Goal: Task Accomplishment & Management: Use online tool/utility

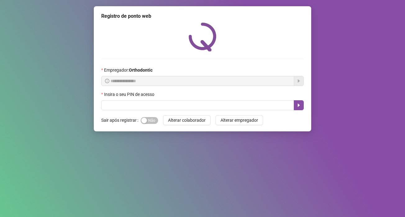
click at [157, 105] on input "text" at bounding box center [197, 105] width 193 height 10
type input "*****"
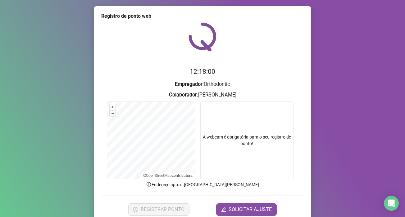
scroll to position [26, 0]
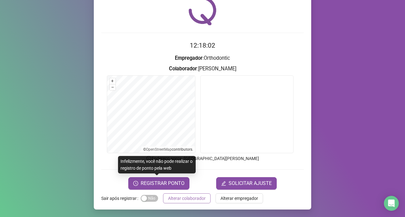
click at [161, 186] on span "REGISTRAR PONTO" at bounding box center [163, 182] width 44 height 7
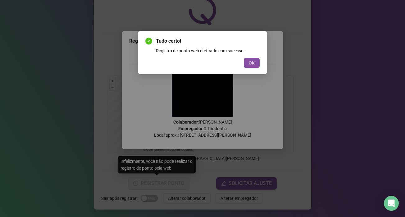
click at [252, 59] on button "OK" at bounding box center [252, 63] width 16 height 10
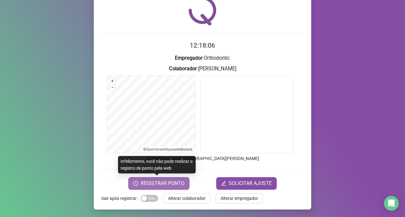
click at [159, 186] on span "REGISTRAR PONTO" at bounding box center [163, 182] width 44 height 7
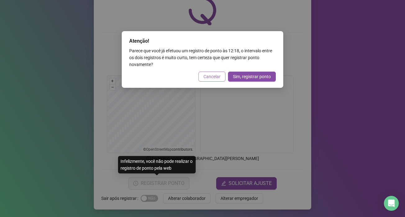
click at [208, 76] on span "Cancelar" at bounding box center [212, 76] width 17 height 7
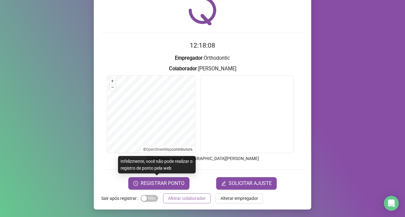
click at [195, 194] on button "Alterar colaborador" at bounding box center [187, 198] width 48 height 10
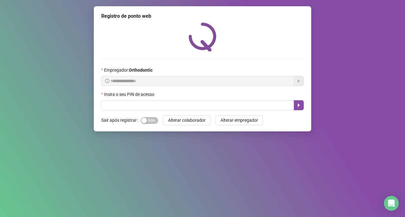
scroll to position [0, 0]
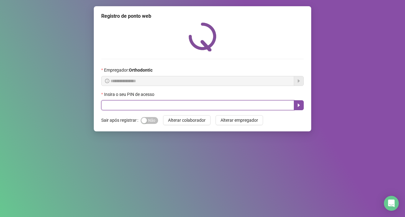
click at [151, 101] on input "text" at bounding box center [197, 105] width 193 height 10
click at [297, 106] on icon "caret-right" at bounding box center [299, 105] width 5 height 5
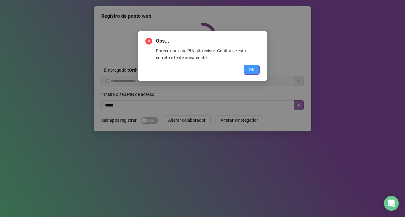
click at [250, 67] on span "OK" at bounding box center [252, 69] width 6 height 7
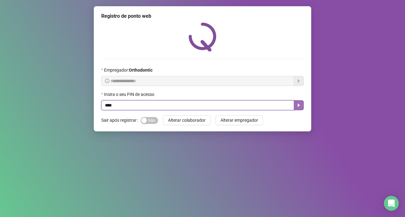
type input "*****"
click at [294, 102] on button "button" at bounding box center [299, 105] width 10 height 10
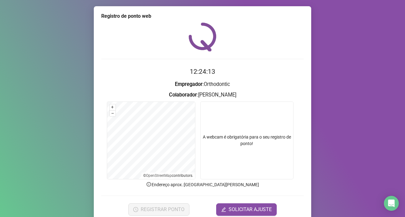
scroll to position [26, 0]
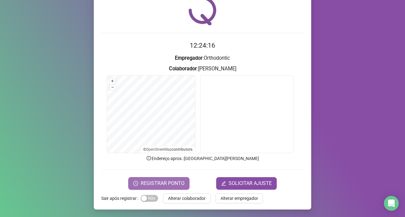
click at [175, 185] on span "REGISTRAR PONTO" at bounding box center [163, 182] width 44 height 7
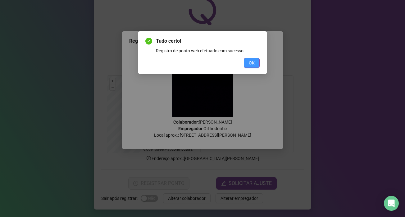
click at [252, 62] on span "OK" at bounding box center [252, 62] width 6 height 7
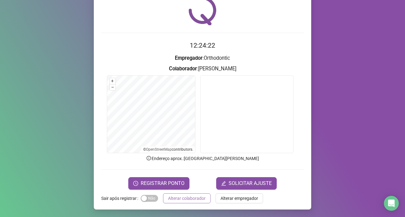
click at [191, 201] on span "Alterar colaborador" at bounding box center [187, 198] width 38 height 7
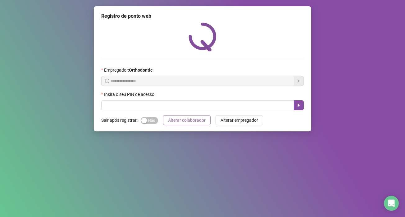
scroll to position [0, 0]
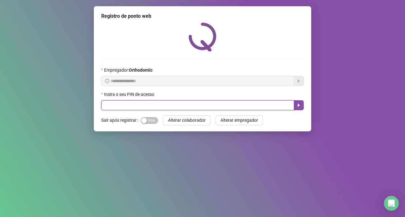
click at [166, 107] on input "text" at bounding box center [197, 105] width 193 height 10
type input "*****"
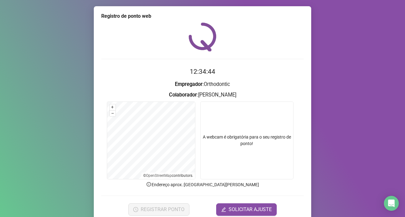
scroll to position [26, 0]
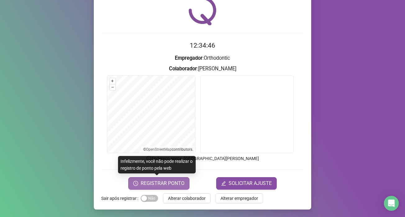
click at [171, 183] on span "REGISTRAR PONTO" at bounding box center [163, 182] width 44 height 7
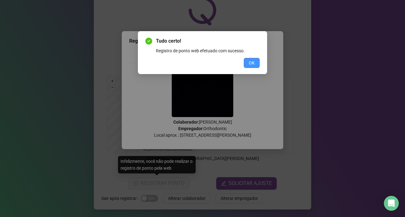
click at [247, 62] on button "OK" at bounding box center [252, 63] width 16 height 10
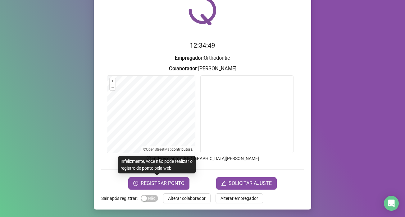
click at [174, 199] on span "Alterar colaborador" at bounding box center [187, 198] width 38 height 7
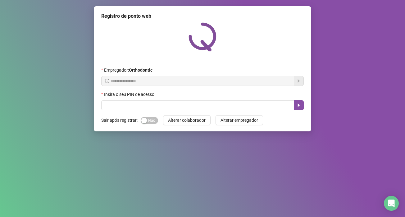
scroll to position [0, 0]
